Goal: Task Accomplishment & Management: Manage account settings

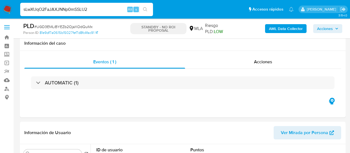
select select "10"
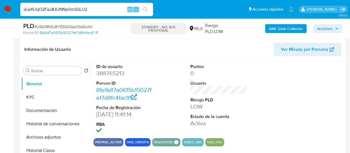
type input "sLwXUqO2FaJAXJNNp0mSSLU2"
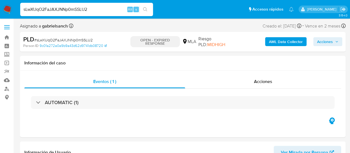
select select "10"
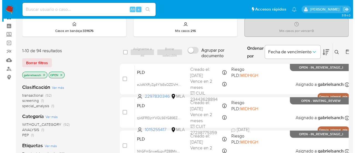
scroll to position [28, 0]
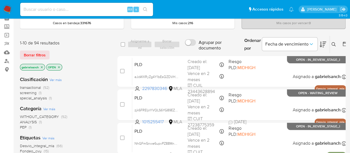
click at [333, 44] on icon at bounding box center [334, 44] width 4 height 4
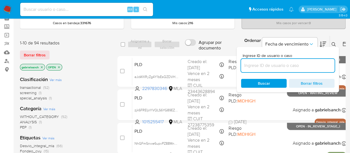
click at [258, 66] on input at bounding box center [288, 65] width 94 height 7
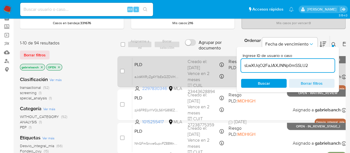
type input "sLwXUqO2FaJAXJNNp0mSSLU2"
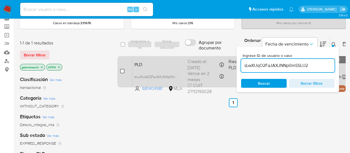
click at [123, 69] on input "checkbox" at bounding box center [122, 71] width 4 height 4
checkbox input "true"
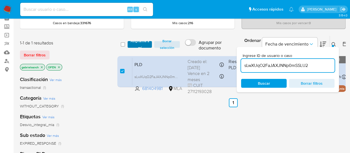
click at [132, 42] on span "Asignarme a mí" at bounding box center [139, 45] width 19 height 6
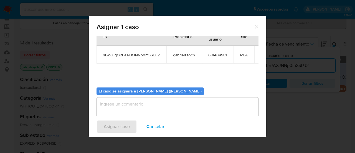
scroll to position [28, 0]
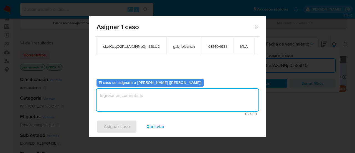
click at [139, 100] on textarea "assign-modal" at bounding box center [177, 100] width 162 height 22
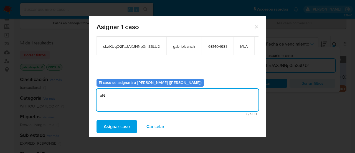
type textarea "a"
type textarea "Análisis"
click at [111, 130] on span "Asignar caso" at bounding box center [117, 126] width 26 height 12
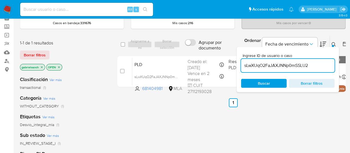
click at [281, 63] on input "sLwXUqO2FaJAXJNNp0mSSLU2" at bounding box center [288, 65] width 94 height 7
paste input "aPV6DUVaoCExx8VE7yq4kYGL"
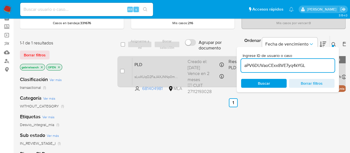
type input "aPV6DUVaoCExx8VE7yq4kYGL"
click at [123, 70] on input "checkbox" at bounding box center [122, 71] width 4 height 4
checkbox input "true"
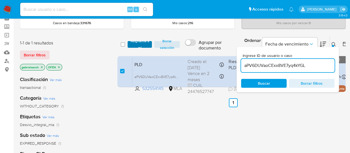
click at [140, 42] on span "Asignarme a mí" at bounding box center [139, 45] width 19 height 6
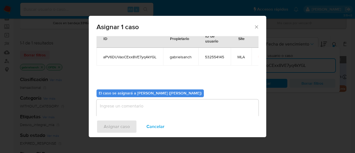
scroll to position [28, 0]
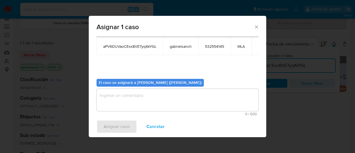
click at [122, 103] on textarea "assign-modal" at bounding box center [177, 100] width 162 height 22
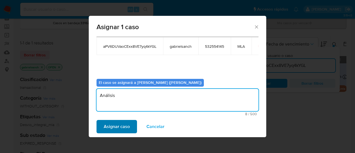
type textarea "Análisis"
click at [110, 126] on span "Asignar caso" at bounding box center [117, 126] width 26 height 12
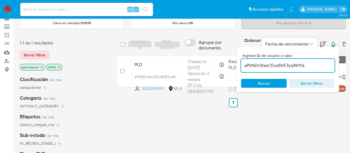
click at [268, 64] on input "aPV6DUVaoCExx8VE7yq4kYGL" at bounding box center [288, 65] width 94 height 7
paste input "n9F70kSBigNsSNKN7GfV8A0R"
type input "n9F70kSBigNsSNKN7GfV8A0R"
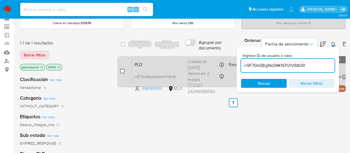
click at [121, 71] on input "checkbox" at bounding box center [122, 71] width 4 height 4
checkbox input "true"
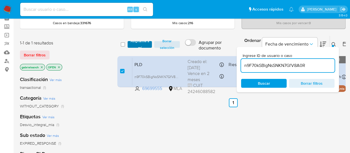
click at [142, 42] on span "Asignarme a mí" at bounding box center [139, 45] width 19 height 6
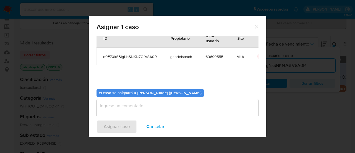
scroll to position [28, 0]
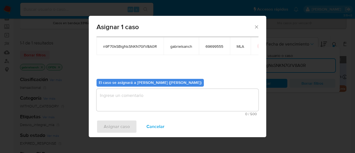
click at [138, 95] on textarea "assign-modal" at bounding box center [177, 100] width 162 height 22
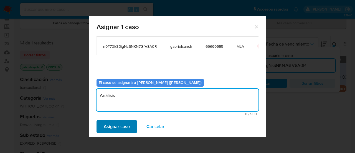
type textarea "Análisis"
click at [123, 123] on span "Asignar caso" at bounding box center [117, 126] width 26 height 12
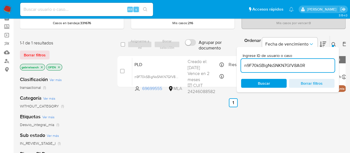
click at [291, 65] on input "n9F70kSBigNsSNKN7GfV8A0R" at bounding box center [288, 65] width 94 height 7
paste input "t5T4ecNAiPwtm3IzOG0tmftw"
type input "t5T4ecNAiPwtm3IzOG0tmftw"
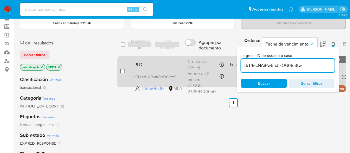
click at [122, 70] on input "checkbox" at bounding box center [122, 71] width 4 height 4
checkbox input "true"
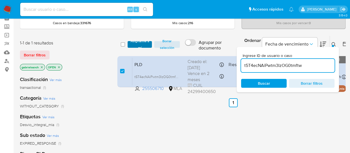
click at [139, 43] on span "Asignarme a mí" at bounding box center [139, 45] width 19 height 6
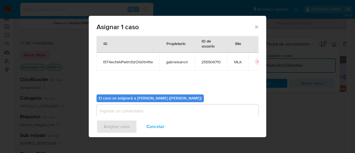
scroll to position [28, 0]
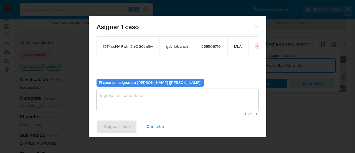
click at [125, 97] on textarea "assign-modal" at bounding box center [177, 100] width 162 height 22
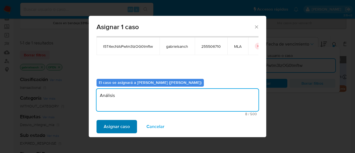
type textarea "Análisis"
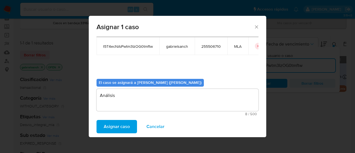
click at [111, 128] on span "Asignar caso" at bounding box center [117, 126] width 26 height 12
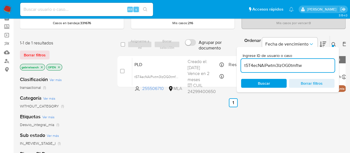
click at [289, 57] on div "Ingrese ID de usuario o caso t5T4ecNAiPwtm3IzOG0tmftw" at bounding box center [288, 62] width 94 height 19
click at [288, 61] on div "t5T4ecNAiPwtm3IzOG0tmftw" at bounding box center [288, 65] width 94 height 13
click at [287, 62] on input "t5T4ecNAiPwtm3IzOG0tmftw" at bounding box center [288, 65] width 94 height 7
paste input "9lCQeNcjHMecl4My4L9xCZlY"
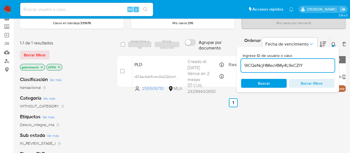
type input "9lCQeNcjHMecl4My4L9xCZlY"
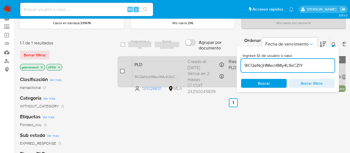
click at [122, 72] on input "checkbox" at bounding box center [122, 71] width 4 height 4
checkbox input "true"
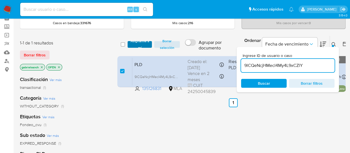
click at [130, 46] on span "Asignarme a mí" at bounding box center [139, 45] width 19 height 6
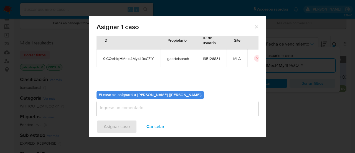
scroll to position [28, 0]
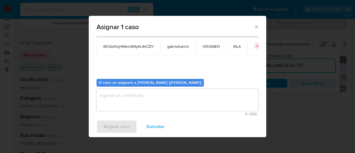
click at [121, 98] on textarea "assign-modal" at bounding box center [177, 100] width 162 height 22
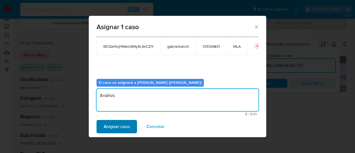
type textarea "Análisis"
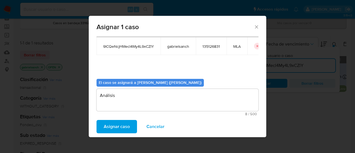
click at [122, 127] on span "Asignar caso" at bounding box center [117, 126] width 26 height 12
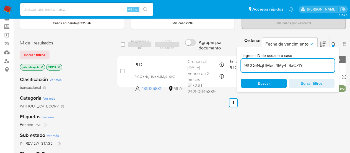
click at [254, 67] on input "9lCQeNcjHMecl4My4L9xCZlY" at bounding box center [288, 65] width 94 height 7
paste input "b7W0MuvqR2UFiMLqjnhzh3yw"
type input "b7W0MuvqR2UFiMLqjnhzh3yw"
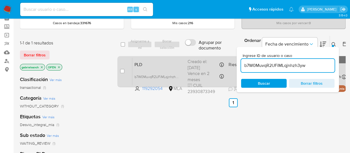
drag, startPoint x: 123, startPoint y: 70, endPoint x: 131, endPoint y: 56, distance: 16.4
click at [123, 70] on input "checkbox" at bounding box center [122, 71] width 4 height 4
checkbox input "true"
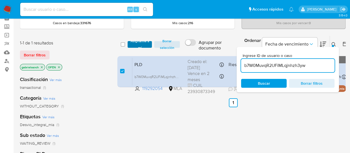
click at [139, 42] on span "Asignarme a mí" at bounding box center [139, 45] width 19 height 6
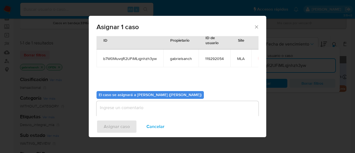
scroll to position [28, 0]
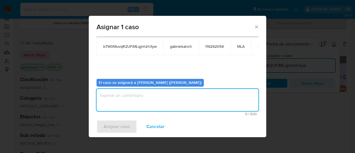
click at [134, 96] on textarea "assign-modal" at bounding box center [177, 100] width 162 height 22
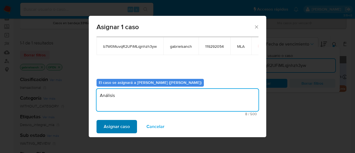
type textarea "Análisis"
click at [117, 126] on span "Asignar caso" at bounding box center [117, 126] width 26 height 12
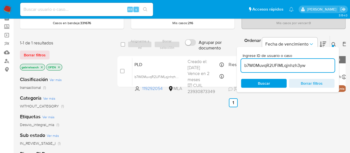
click at [275, 65] on input "b7W0MuvqR2UFiMLqjnhzh3yw" at bounding box center [288, 65] width 94 height 7
paste input "tzqAqSI4wnlxDxsp5klnz2mf"
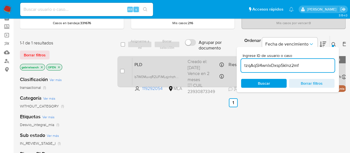
type input "tzqAqSI4wnlxDxsp5klnz2mf"
click at [122, 71] on input "checkbox" at bounding box center [122, 71] width 4 height 4
checkbox input "true"
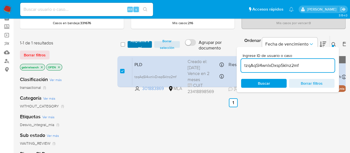
click at [132, 42] on span "Asignarme a mí" at bounding box center [139, 45] width 19 height 6
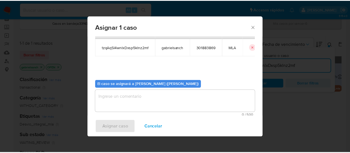
scroll to position [28, 0]
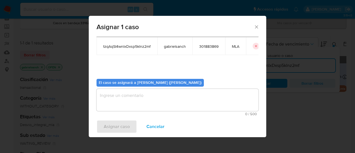
click at [129, 99] on textarea "assign-modal" at bounding box center [177, 100] width 162 height 22
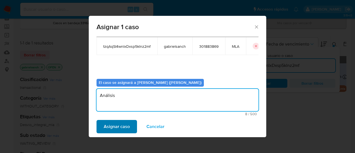
type textarea "Análisis"
click at [121, 127] on span "Asignar caso" at bounding box center [117, 126] width 26 height 12
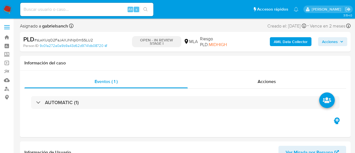
select select "10"
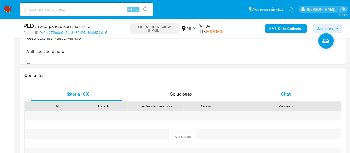
click at [277, 95] on div "Chat" at bounding box center [285, 93] width 91 height 13
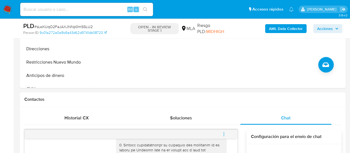
scroll to position [139, 0]
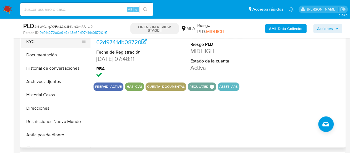
click at [26, 43] on button "KYC" at bounding box center [53, 41] width 65 height 13
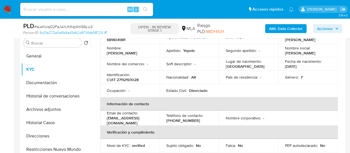
scroll to position [83, 0]
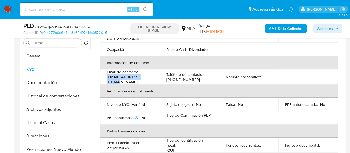
drag, startPoint x: 107, startPoint y: 80, endPoint x: 147, endPoint y: 80, distance: 39.9
click at [147, 80] on div "Email de contacto : suyopolo@hotmail.com" at bounding box center [130, 76] width 46 height 15
copy p "suyopolo@hotmail.com"
click at [62, 11] on input at bounding box center [86, 9] width 133 height 7
paste input "aPV6DUVaoCExx8VE7yq4kYGL"
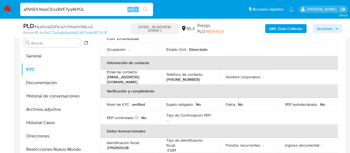
type input "aPV6DUVaoCExx8VE7yq4kYGL"
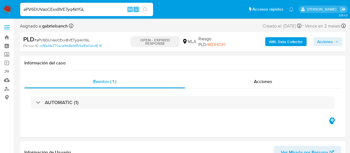
select select "10"
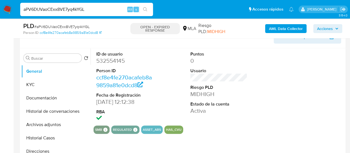
scroll to position [166, 0]
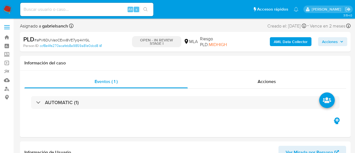
select select "10"
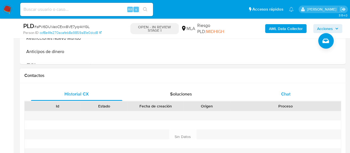
click at [292, 94] on div "Chat" at bounding box center [285, 93] width 91 height 13
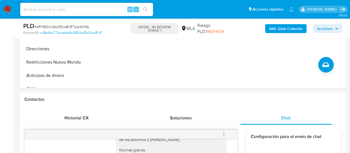
scroll to position [139, 0]
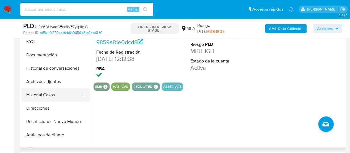
click at [25, 93] on button "Historial Casos" at bounding box center [53, 94] width 65 height 13
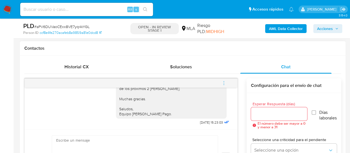
scroll to position [249, 0]
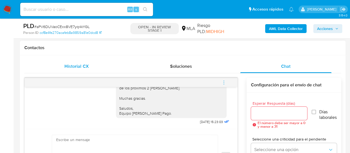
click at [74, 72] on div "Historial CX" at bounding box center [76, 66] width 91 height 13
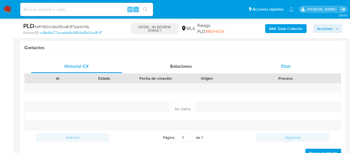
click at [287, 60] on div "Chat" at bounding box center [285, 66] width 91 height 13
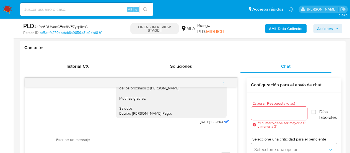
click at [223, 80] on icon "menu-action" at bounding box center [224, 82] width 5 height 5
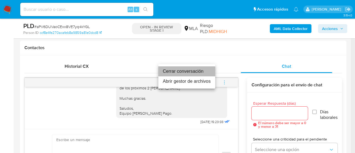
click at [201, 68] on li "Cerrar conversación" at bounding box center [186, 71] width 57 height 10
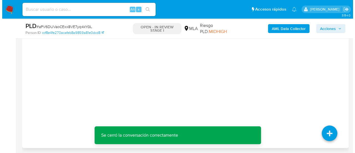
scroll to position [1040, 0]
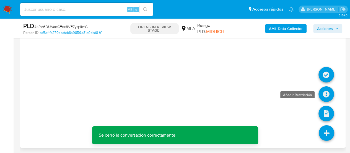
click at [325, 92] on icon at bounding box center [327, 94] width 16 height 16
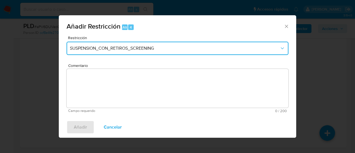
click at [121, 51] on button "SUSPENSION_CON_RETIROS_SCREENING" at bounding box center [177, 48] width 222 height 13
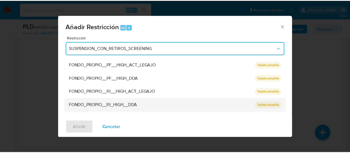
scroll to position [91, 0]
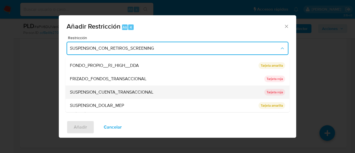
click at [151, 97] on div "SUSPENSION_CUENTA_TRANSACCIONAL" at bounding box center [165, 91] width 191 height 13
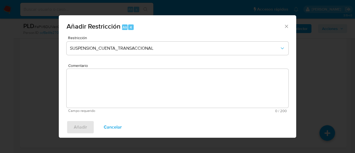
click at [139, 89] on textarea "Comentario" at bounding box center [177, 88] width 222 height 39
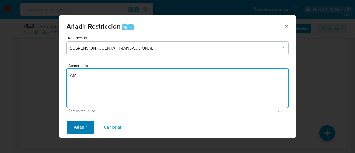
type textarea "AML"
click at [90, 123] on button "Añadir" at bounding box center [80, 126] width 28 height 13
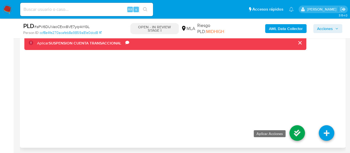
click at [296, 127] on icon at bounding box center [298, 133] width 16 height 16
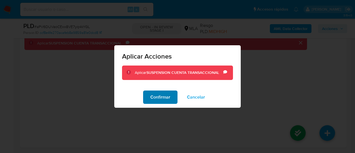
click at [166, 100] on span "Confirmar" at bounding box center [160, 97] width 20 height 12
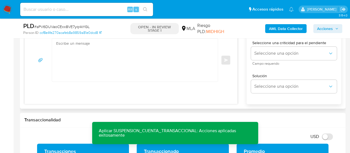
scroll to position [264, 0]
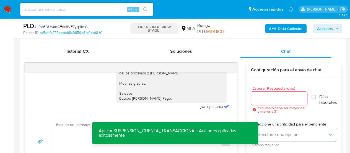
click at [295, 27] on b "AML Data Collector" at bounding box center [286, 28] width 34 height 9
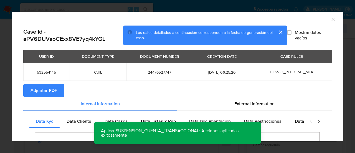
click at [33, 92] on span "Adjuntar PDF" at bounding box center [43, 90] width 27 height 12
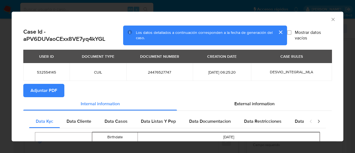
click at [330, 21] on icon "Cerrar ventana" at bounding box center [333, 20] width 6 height 6
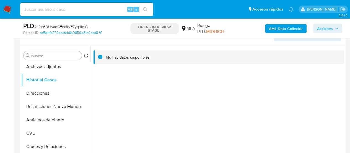
scroll to position [55, 0]
click at [53, 68] on button "Archivos adjuntos" at bounding box center [53, 66] width 65 height 13
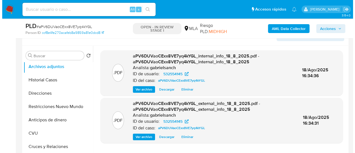
scroll to position [153, 0]
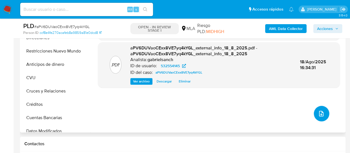
click at [326, 112] on button "upload-file" at bounding box center [322, 114] width 16 height 16
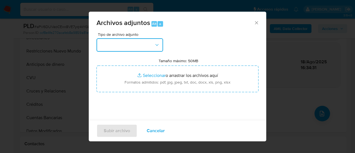
click at [147, 47] on button "button" at bounding box center [129, 44] width 66 height 13
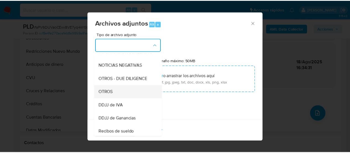
scroll to position [83, 0]
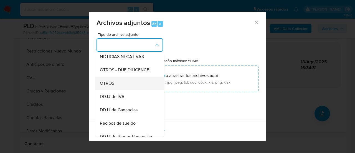
click at [122, 90] on div "OTROS" at bounding box center [128, 82] width 57 height 13
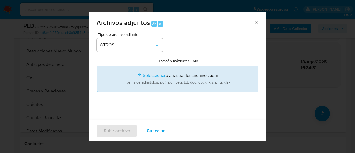
click at [134, 84] on input "Tamaño máximo: 50MB Seleccionar archivos" at bounding box center [177, 78] width 162 height 27
type input "C:\fakepath\Caselog aPV6DUVaoCExx8VE7yq4kYGL_2025_07_17_23_45_00.docx"
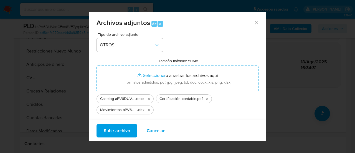
drag, startPoint x: 134, startPoint y: 84, endPoint x: 114, endPoint y: 129, distance: 48.9
click at [114, 129] on span "Subir archivo" at bounding box center [117, 130] width 26 height 12
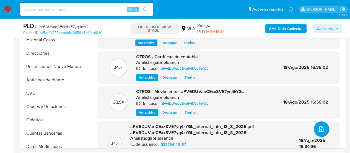
scroll to position [126, 0]
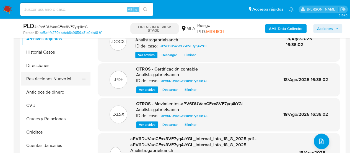
click at [62, 78] on button "Restricciones Nuevo Mundo" at bounding box center [53, 78] width 65 height 13
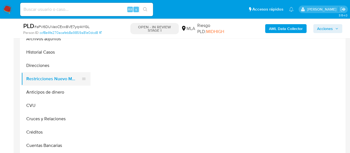
scroll to position [0, 0]
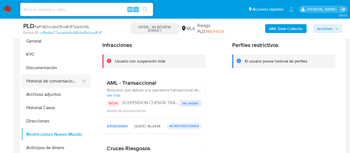
click at [38, 79] on button "Historial de conversaciones" at bounding box center [53, 80] width 65 height 13
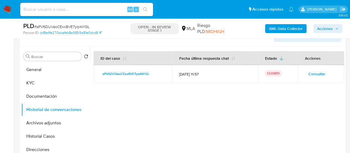
scroll to position [98, 0]
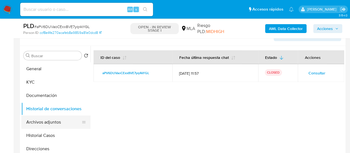
click at [24, 122] on button "Archivos adjuntos" at bounding box center [53, 121] width 65 height 13
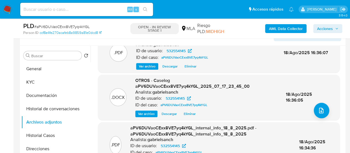
scroll to position [126, 0]
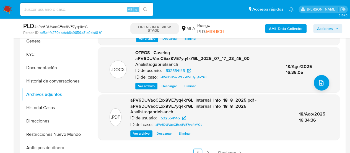
click at [314, 26] on button "Acciones" at bounding box center [328, 28] width 29 height 9
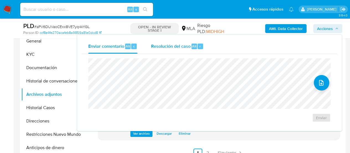
click at [152, 51] on div "Resolución del caso Alt r" at bounding box center [177, 46] width 53 height 14
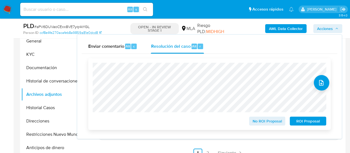
click at [313, 119] on span "ROI Proposal" at bounding box center [308, 121] width 29 height 8
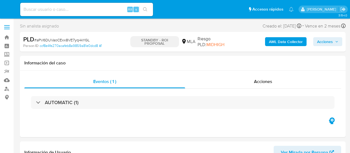
select select "10"
click at [68, 10] on input at bounding box center [86, 9] width 133 height 7
paste input "n9F70kSBigNsSNKN7GfV8A0R"
type input "n9F70kSBigNsSNKN7GfV8A0R"
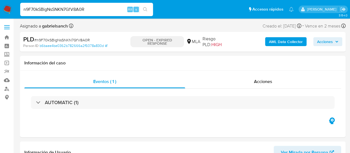
select select "10"
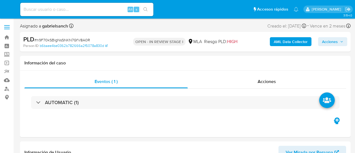
select select "10"
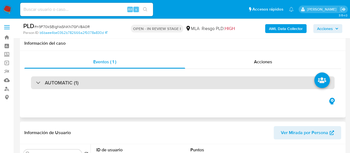
scroll to position [139, 0]
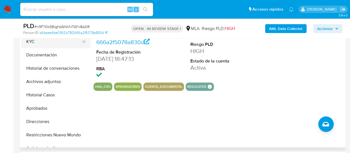
click at [35, 46] on button "KYC" at bounding box center [53, 41] width 65 height 13
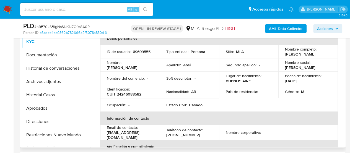
click at [116, 133] on p "[EMAIL_ADDRESS][DOMAIN_NAME]" at bounding box center [129, 135] width 44 height 10
click at [117, 133] on p "[EMAIL_ADDRESS][DOMAIN_NAME]" at bounding box center [129, 135] width 44 height 10
drag, startPoint x: 107, startPoint y: 134, endPoint x: 143, endPoint y: 135, distance: 35.5
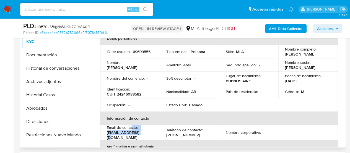
click at [143, 135] on p "[EMAIL_ADDRESS][DOMAIN_NAME]" at bounding box center [129, 135] width 44 height 10
click at [142, 134] on p "[EMAIL_ADDRESS][DOMAIN_NAME]" at bounding box center [129, 135] width 44 height 10
drag, startPoint x: 145, startPoint y: 135, endPoint x: 107, endPoint y: 134, distance: 38.0
click at [107, 134] on div "Email de contacto : [EMAIL_ADDRESS][DOMAIN_NAME]" at bounding box center [130, 132] width 46 height 15
copy p "[EMAIL_ADDRESS][DOMAIN_NAME]"
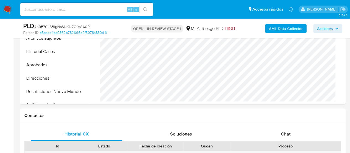
scroll to position [194, 0]
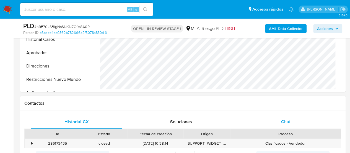
click at [300, 120] on div "Chat" at bounding box center [285, 121] width 91 height 13
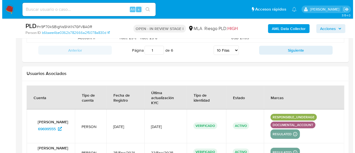
scroll to position [1072, 0]
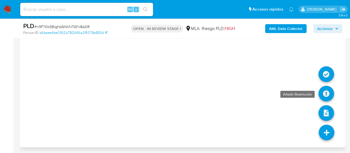
click at [326, 88] on icon at bounding box center [327, 94] width 16 height 16
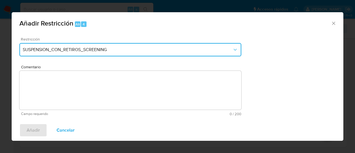
click at [80, 56] on button "SUSPENSION_CON_RETIROS_SCREENING" at bounding box center [130, 49] width 222 height 13
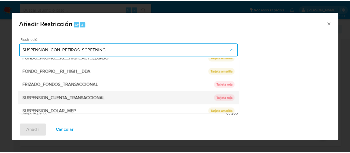
scroll to position [91, 0]
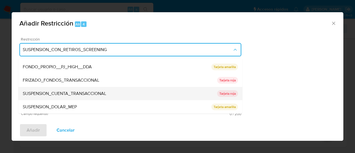
click at [73, 92] on span "SUSPENSION_CUENTA_TRANSACCIONAL" at bounding box center [64, 94] width 83 height 6
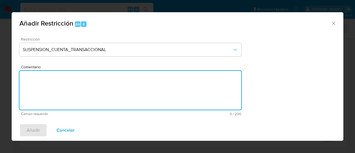
click at [73, 92] on textarea "Comentario" at bounding box center [130, 90] width 222 height 39
type textarea "AML"
click at [36, 129] on span "Añadir" at bounding box center [33, 130] width 13 height 12
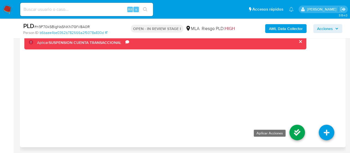
click at [300, 132] on icon at bounding box center [298, 132] width 16 height 16
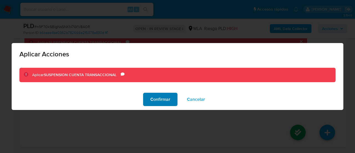
click at [148, 103] on button "Confirmar" at bounding box center [160, 99] width 34 height 13
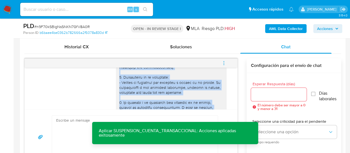
scroll to position [436, 0]
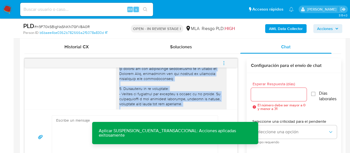
drag, startPoint x: 165, startPoint y: 93, endPoint x: 116, endPoint y: 74, distance: 52.1
click at [119, 74] on div at bounding box center [171, 151] width 104 height 191
copy div "Hola, En función de las operaciones registradas en tu cuenta de Mercado Pago, n…"
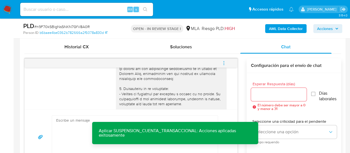
click at [69, 132] on textarea at bounding box center [133, 136] width 155 height 43
paste textarea "Hola, En función de las operaciones registradas en tu cuenta de Mercado Pago, n…"
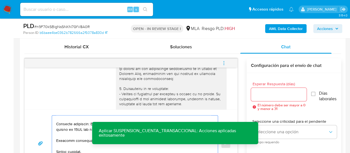
scroll to position [286, 0]
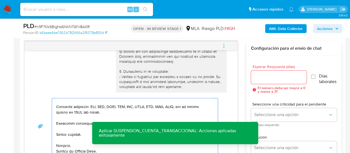
type textarea "Hola, En función de las operaciones registradas en tu cuenta de Mercado Pago, n…"
click at [260, 79] on input "Esperar Respuesta (días)" at bounding box center [279, 76] width 56 height 7
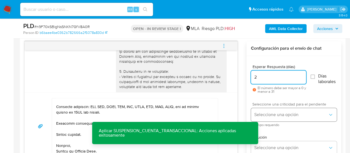
type input "2"
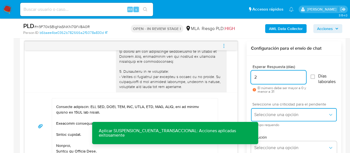
click at [255, 112] on span "Seleccione una opción" at bounding box center [292, 115] width 74 height 6
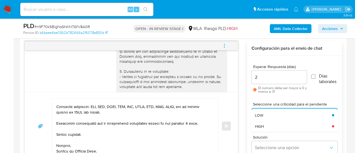
drag, startPoint x: 280, startPoint y: 124, endPoint x: 239, endPoint y: 127, distance: 41.4
click at [280, 124] on div "HIGH" at bounding box center [293, 126] width 77 height 11
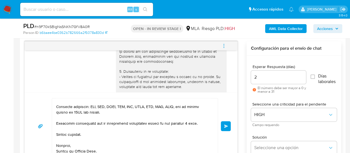
click at [227, 124] on span "Enviar" at bounding box center [226, 125] width 4 height 3
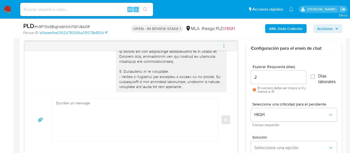
scroll to position [810, 0]
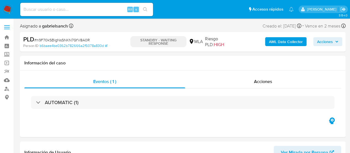
select select "10"
click at [55, 10] on input at bounding box center [86, 9] width 133 height 7
paste input "t5T4ecNAiPwtm3IzOG0tmftw"
type input "t5T4ecNAiPwtm3IzOG0tmftw"
select select "10"
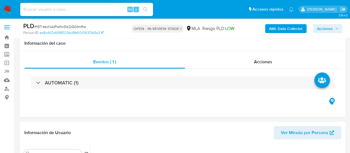
select select "10"
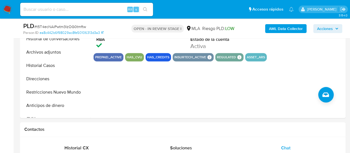
scroll to position [139, 0]
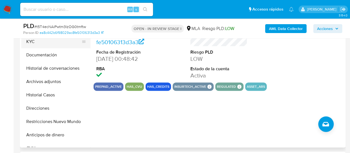
click at [32, 40] on button "KYC" at bounding box center [53, 41] width 65 height 13
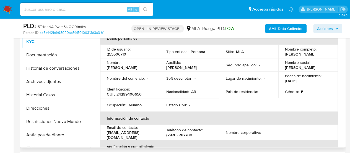
scroll to position [28, 0]
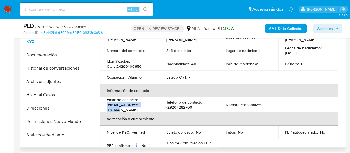
drag, startPoint x: 107, startPoint y: 107, endPoint x: 147, endPoint y: 105, distance: 40.8
click at [147, 105] on div "Email de contacto : morilore33@gmail.com" at bounding box center [130, 104] width 46 height 15
copy p "morilore33@gmail.com"
drag, startPoint x: 167, startPoint y: 105, endPoint x: 175, endPoint y: 104, distance: 8.6
click at [175, 104] on p "(2920) 282700" at bounding box center [180, 106] width 26 height 5
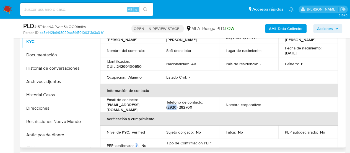
copy p "2920"
drag, startPoint x: 179, startPoint y: 107, endPoint x: 193, endPoint y: 110, distance: 14.2
click at [193, 110] on td "Teléfono de contacto : (2920) 282700" at bounding box center [190, 104] width 60 height 15
copy p "282700"
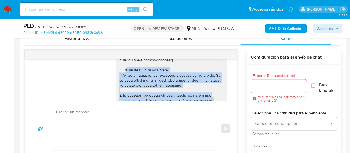
scroll to position [433, 0]
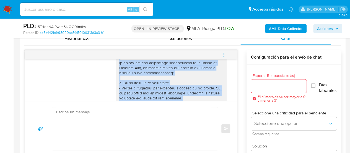
drag, startPoint x: 161, startPoint y: 85, endPoint x: 116, endPoint y: 67, distance: 48.0
copy div "Hola, En función de las operaciones registradas en tu cuenta de Mercado Pago, n…"
click at [101, 125] on textarea at bounding box center [133, 128] width 155 height 43
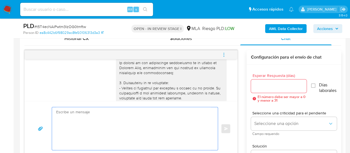
paste textarea "Hola, En función de las operaciones registradas en tu cuenta de Mercado Pago, n…"
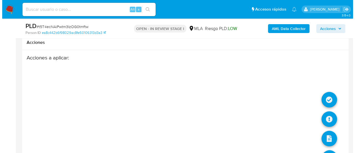
scroll to position [1038, 0]
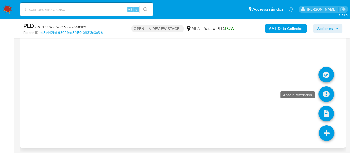
type textarea "Hola, En función de las operaciones registradas en tu cuenta de Mercado Pago, n…"
click at [327, 97] on icon at bounding box center [327, 94] width 16 height 16
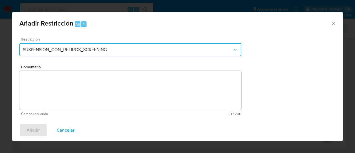
click at [120, 52] on button "SUSPENSION_CON_RETIROS_SCREENING" at bounding box center [130, 49] width 222 height 13
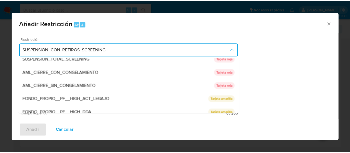
scroll to position [91, 0]
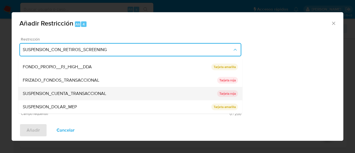
click at [105, 89] on div "SUSPENSION_CUENTA_TRANSACCIONAL" at bounding box center [120, 93] width 194 height 13
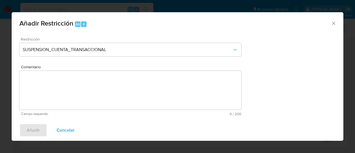
click at [105, 89] on textarea "Comentario" at bounding box center [130, 90] width 222 height 39
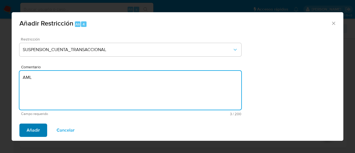
type textarea "AML"
click at [26, 132] on button "Añadir" at bounding box center [33, 129] width 28 height 13
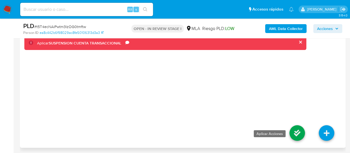
click at [292, 127] on icon at bounding box center [298, 133] width 16 height 16
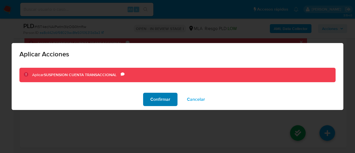
click at [173, 99] on button "Confirmar" at bounding box center [160, 99] width 34 height 13
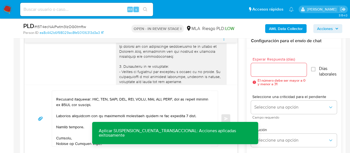
scroll to position [290, 0]
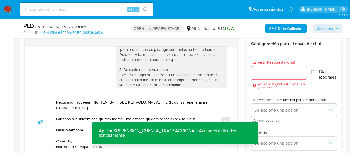
click at [285, 75] on input "Esperar Respuesta (días)" at bounding box center [279, 72] width 56 height 7
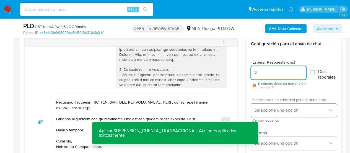
type input "2"
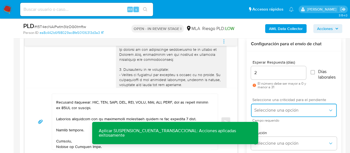
click at [268, 111] on span "Seleccione una opción" at bounding box center [292, 110] width 74 height 6
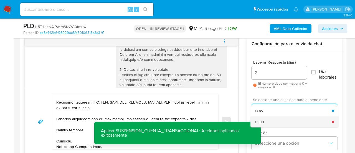
click at [270, 118] on div "HIGH" at bounding box center [293, 121] width 77 height 11
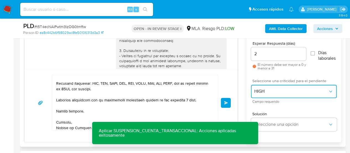
scroll to position [318, 0]
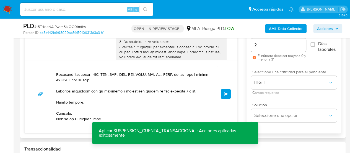
click at [229, 95] on button "Enviar" at bounding box center [226, 94] width 10 height 10
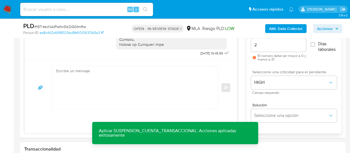
scroll to position [0, 0]
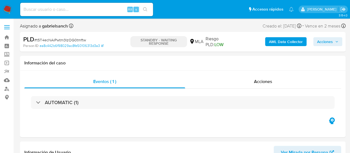
select select "10"
click at [44, 12] on input at bounding box center [86, 9] width 133 height 7
paste input "9lCQeNcjHMecl4My4L9xCZlY"
type input "9lCQeNcjHMecl4My4L9xCZlY"
select select "10"
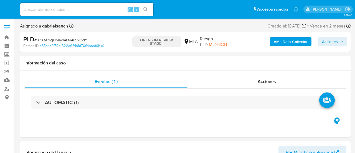
select select "10"
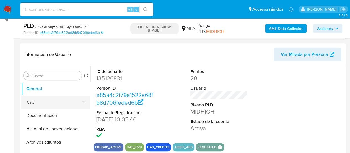
scroll to position [83, 0]
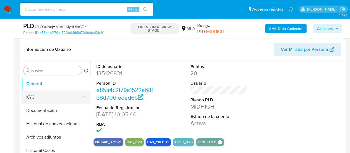
click at [43, 97] on button "KYC" at bounding box center [53, 96] width 65 height 13
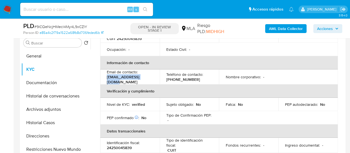
drag, startPoint x: 106, startPoint y: 80, endPoint x: 142, endPoint y: 82, distance: 35.8
click at [142, 82] on td "Email de contacto : [EMAIL_ADDRESS][DOMAIN_NAME]" at bounding box center [130, 76] width 60 height 15
copy p "[EMAIL_ADDRESS][DOMAIN_NAME]"
click at [170, 79] on p "[PHONE_NUMBER]" at bounding box center [184, 79] width 34 height 5
click at [170, 79] on p "(381) 6440736" at bounding box center [184, 79] width 34 height 5
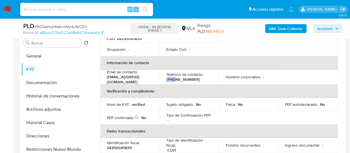
copy p "381"
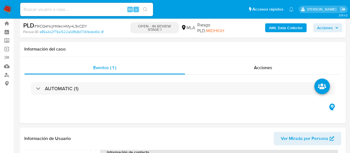
scroll to position [0, 0]
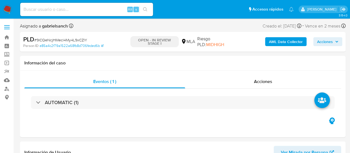
click at [71, 5] on div "Alt s" at bounding box center [86, 9] width 133 height 13
click at [75, 8] on input at bounding box center [86, 9] width 133 height 7
paste input "b7W0MuvqR2UFiMLqjnhzh3yw"
type input "b7W0MuvqR2UFiMLqjnhzh3yw"
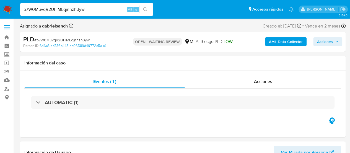
select select "10"
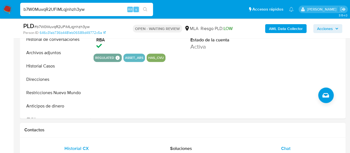
scroll to position [222, 0]
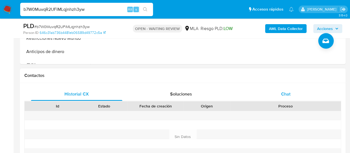
click at [280, 86] on div "Historial CX Soluciones Chat Id Estado Fecha de creación Origen Proceso Anterio…" at bounding box center [183, 130] width 326 height 94
click at [284, 92] on span "Chat" at bounding box center [285, 94] width 9 height 6
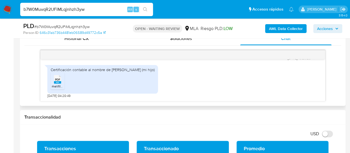
scroll to position [686, 0]
click at [59, 81] on span "PDF" at bounding box center [57, 80] width 5 height 4
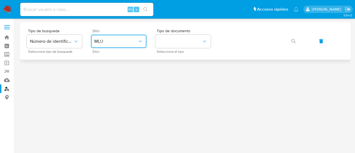
click at [91, 42] on button "MLU" at bounding box center [118, 41] width 55 height 13
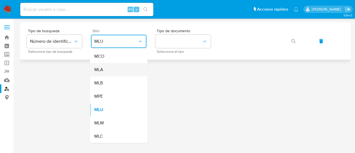
click at [114, 70] on div "MLA" at bounding box center [116, 69] width 45 height 13
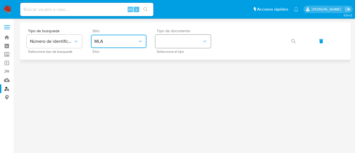
click at [180, 45] on button "identificationType" at bounding box center [182, 41] width 55 height 13
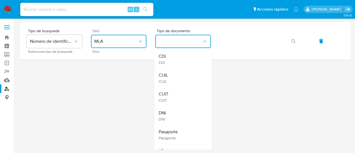
click at [175, 69] on div "CUIL CUIL" at bounding box center [180, 77] width 45 height 19
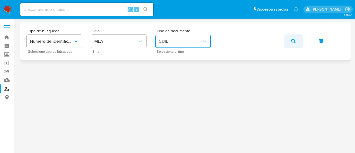
click at [292, 39] on icon "button" at bounding box center [293, 41] width 4 height 4
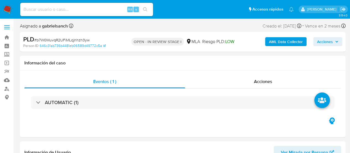
select select "10"
click at [69, 7] on input at bounding box center [86, 9] width 133 height 7
paste input "tzqAqSI4wnlxDxsp5klnz2mf"
type input "tzqAqSI4wnlxDxsp5klnz2mf"
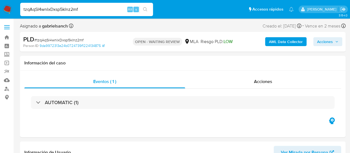
select select "10"
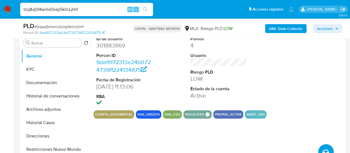
scroll to position [222, 0]
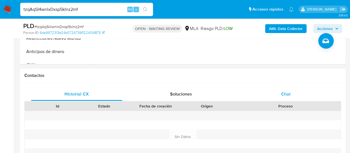
click at [272, 89] on div "Chat" at bounding box center [285, 93] width 91 height 13
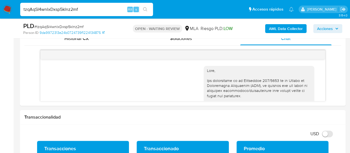
scroll to position [622, 0]
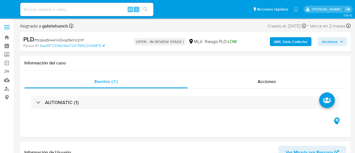
select select "10"
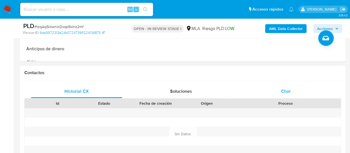
scroll to position [249, 0]
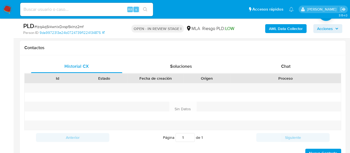
click at [280, 54] on div "Contactos" at bounding box center [183, 47] width 326 height 15
click at [290, 68] on span "Chat" at bounding box center [285, 66] width 9 height 6
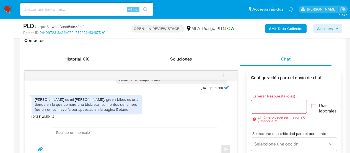
scroll to position [277, 0]
